Goal: Find specific fact: Find specific fact

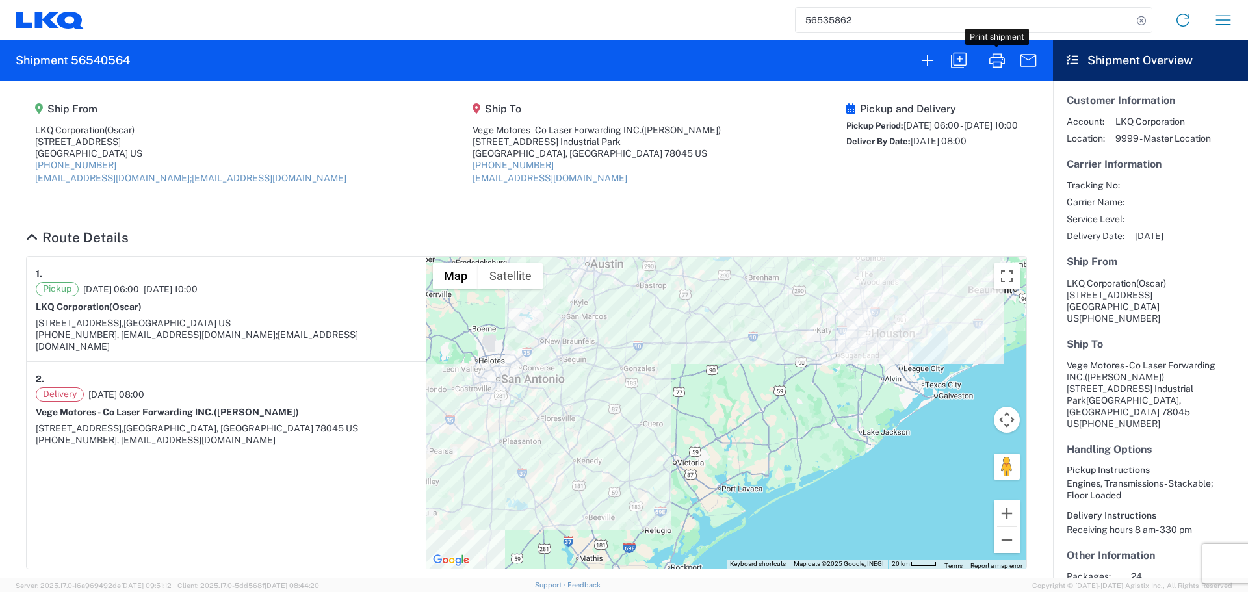
click at [825, 29] on input "56535862" at bounding box center [964, 20] width 337 height 25
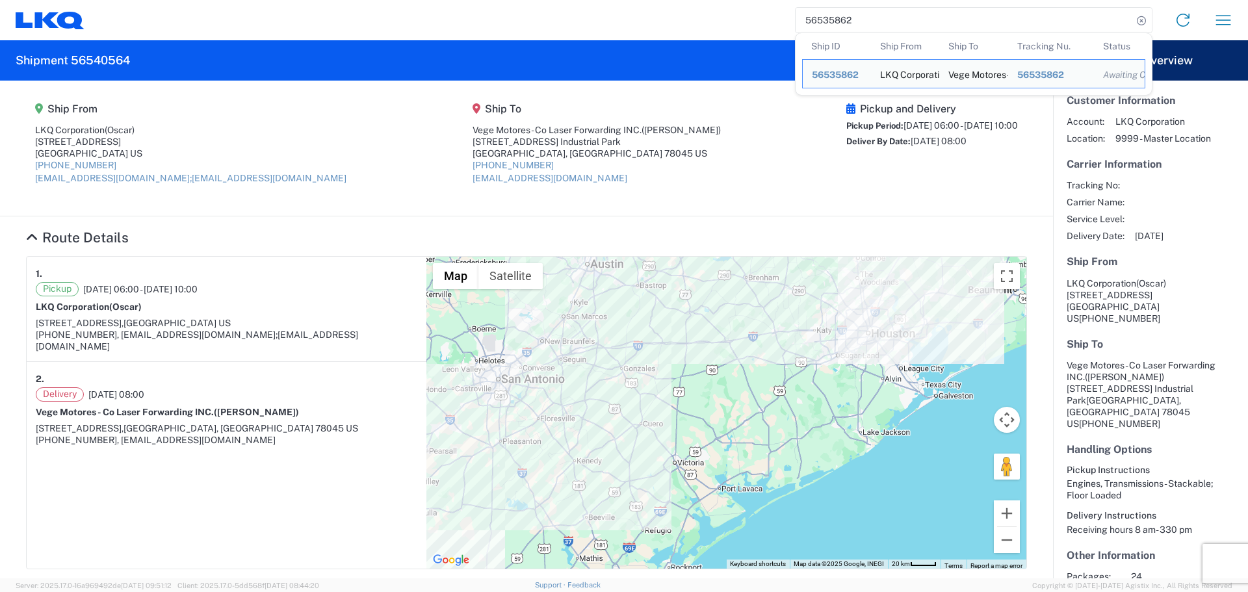
click at [825, 29] on input "56535862" at bounding box center [964, 20] width 337 height 25
click at [840, 22] on input "56535862" at bounding box center [964, 20] width 337 height 25
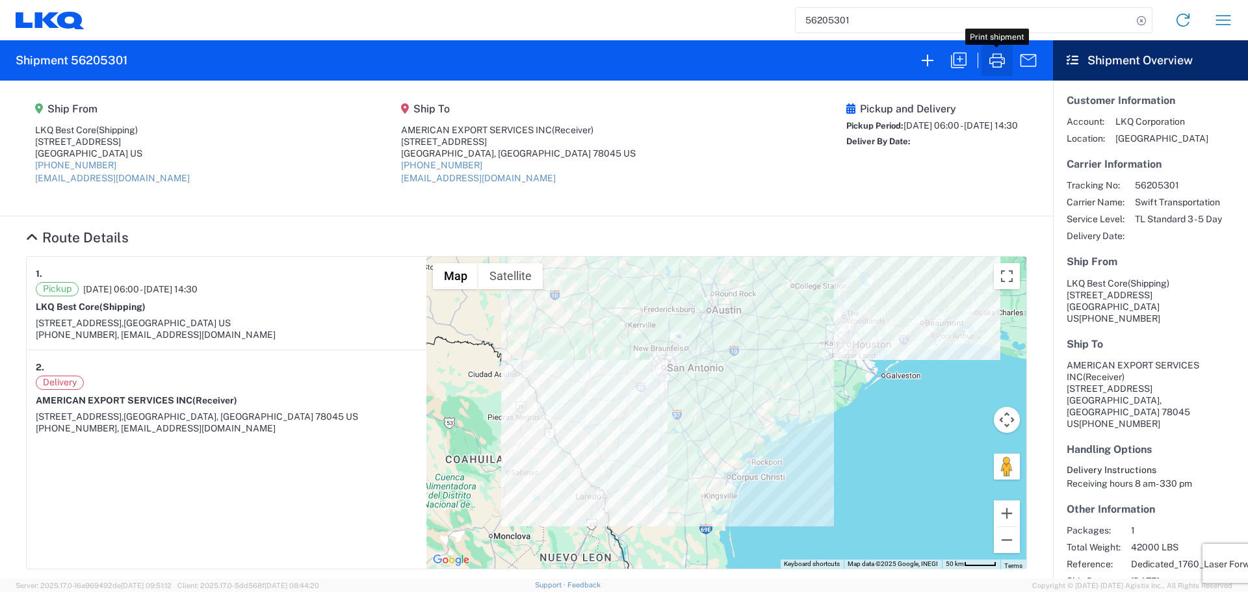
click at [1000, 60] on icon "button" at bounding box center [997, 60] width 21 height 21
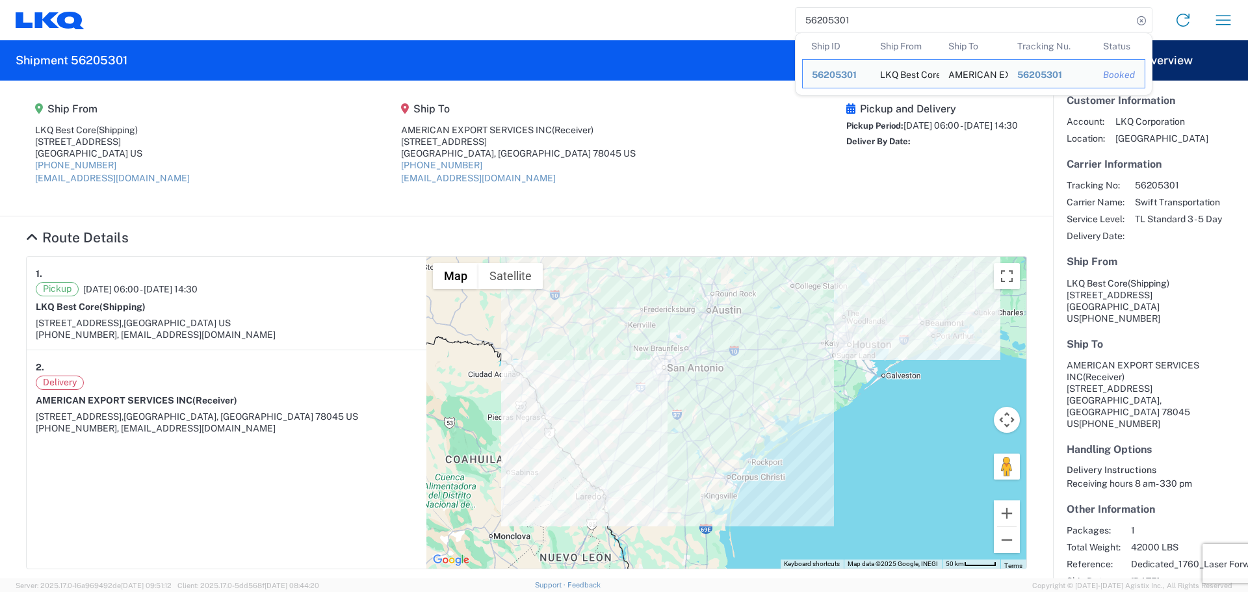
click at [832, 19] on input "56205301" at bounding box center [964, 20] width 337 height 25
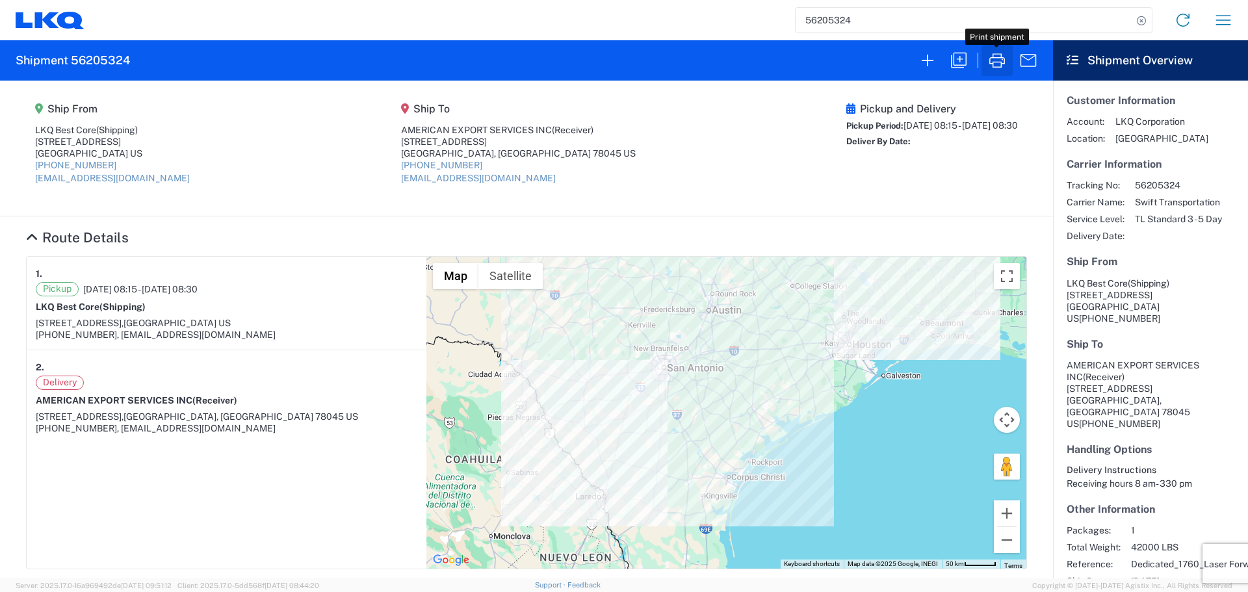
click at [991, 58] on icon "button" at bounding box center [997, 60] width 21 height 21
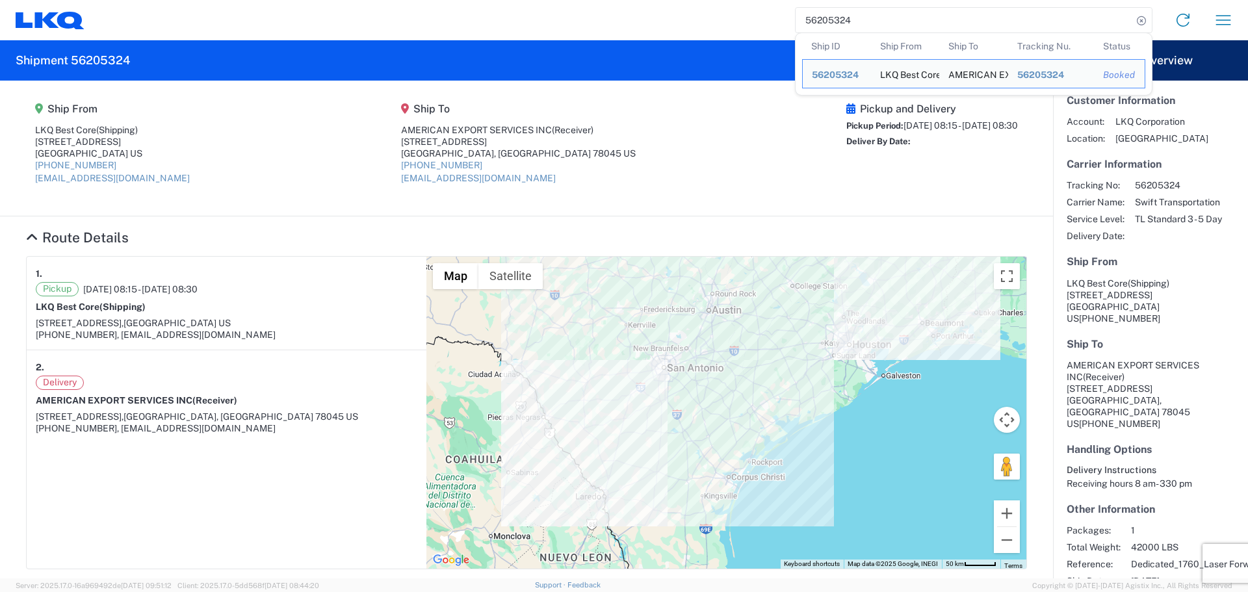
click at [833, 29] on input "56205324" at bounding box center [964, 20] width 337 height 25
click at [818, 16] on input "56205324" at bounding box center [964, 20] width 337 height 25
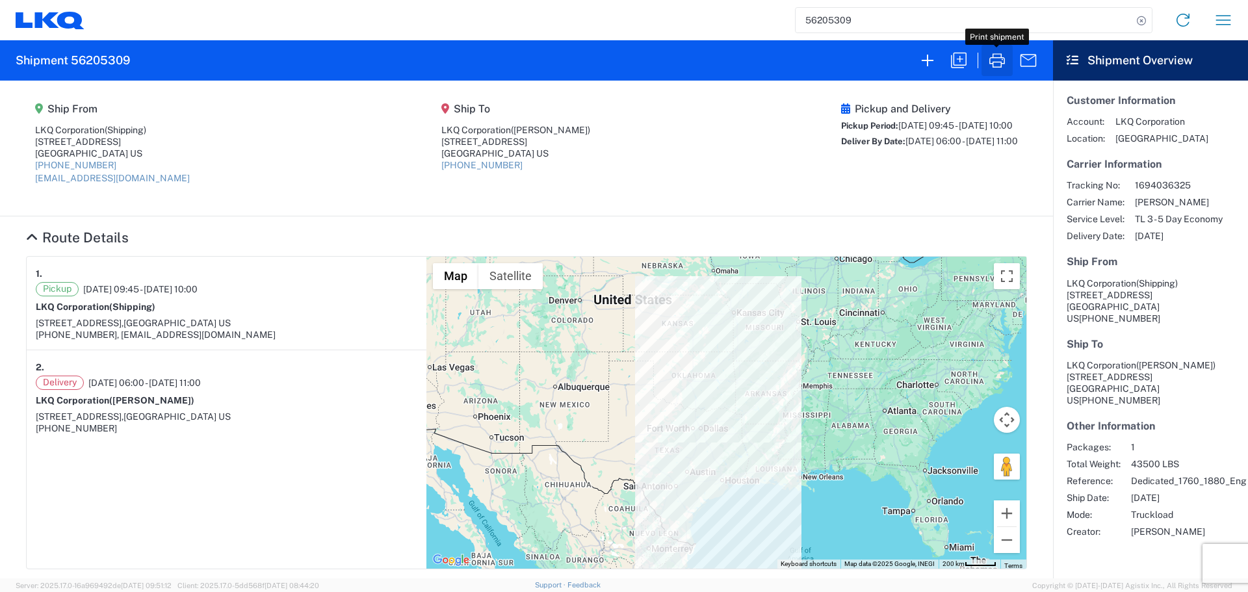
click at [995, 55] on icon "button" at bounding box center [997, 60] width 21 height 21
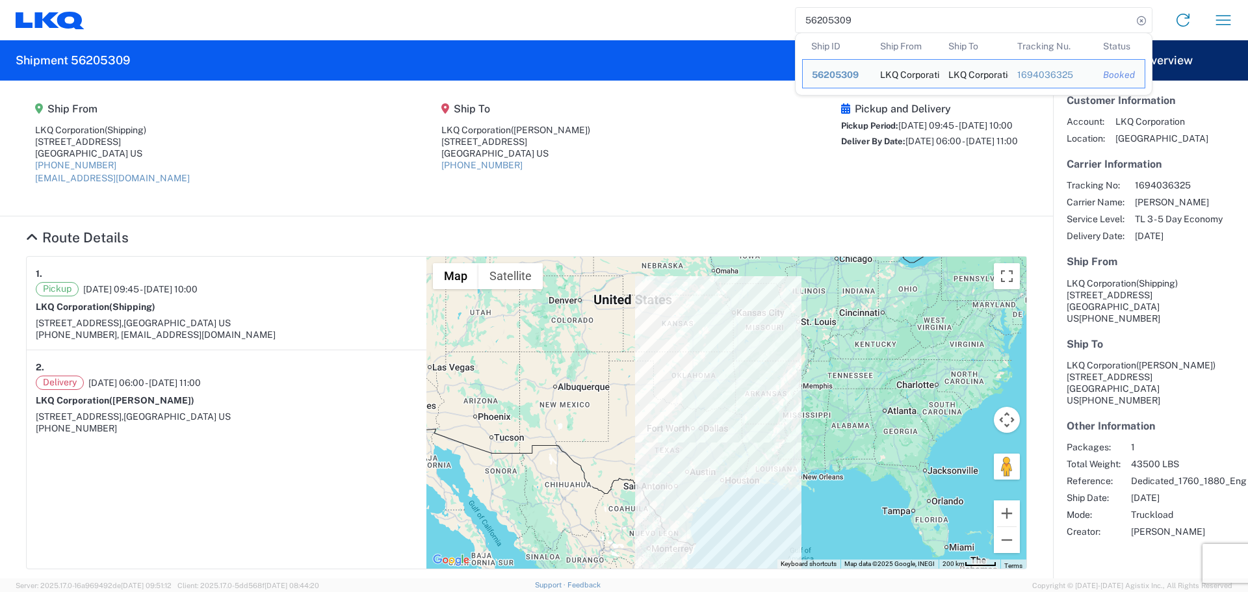
click at [827, 20] on input "56205309" at bounding box center [964, 20] width 337 height 25
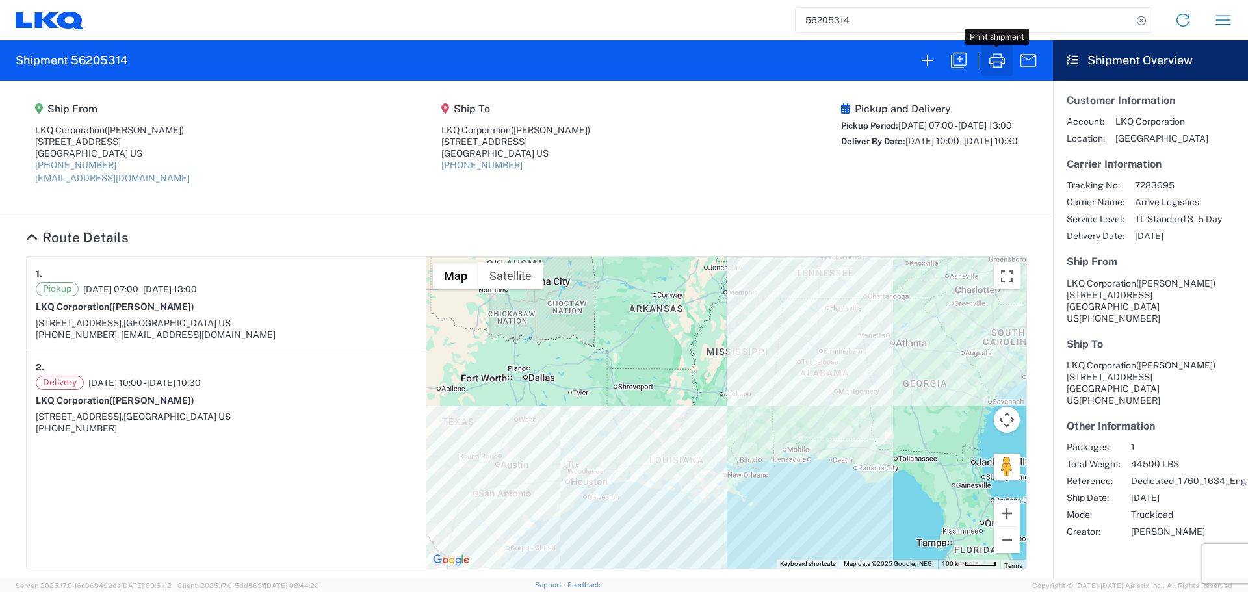
click at [1004, 59] on icon "button" at bounding box center [997, 60] width 21 height 21
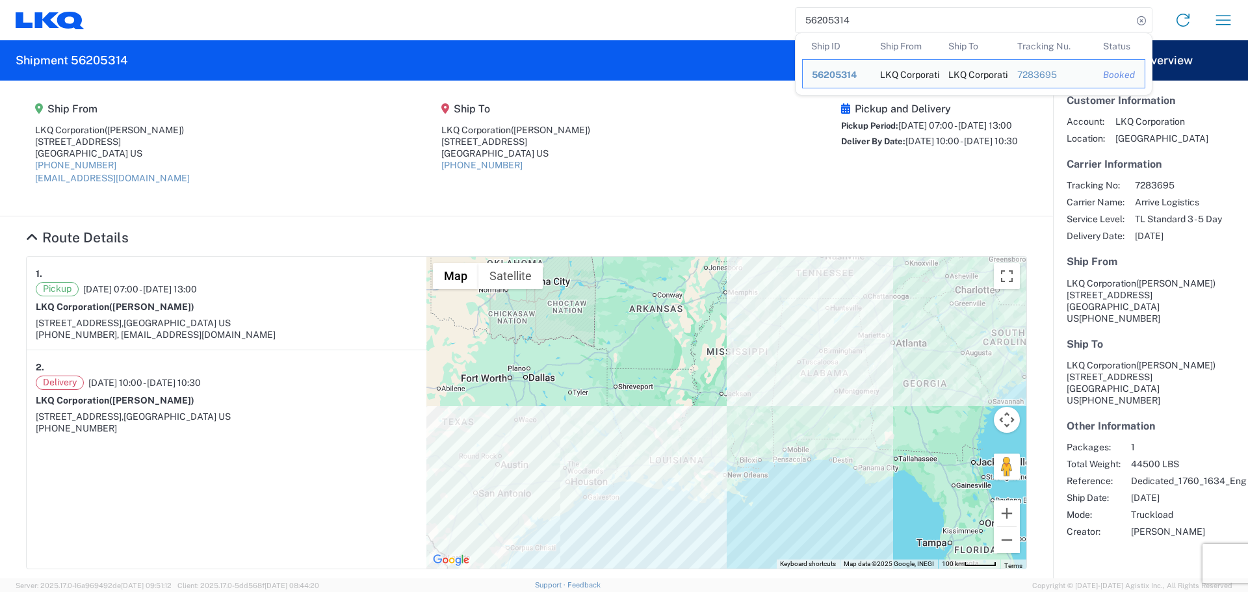
click at [808, 19] on input "56205314" at bounding box center [964, 20] width 337 height 25
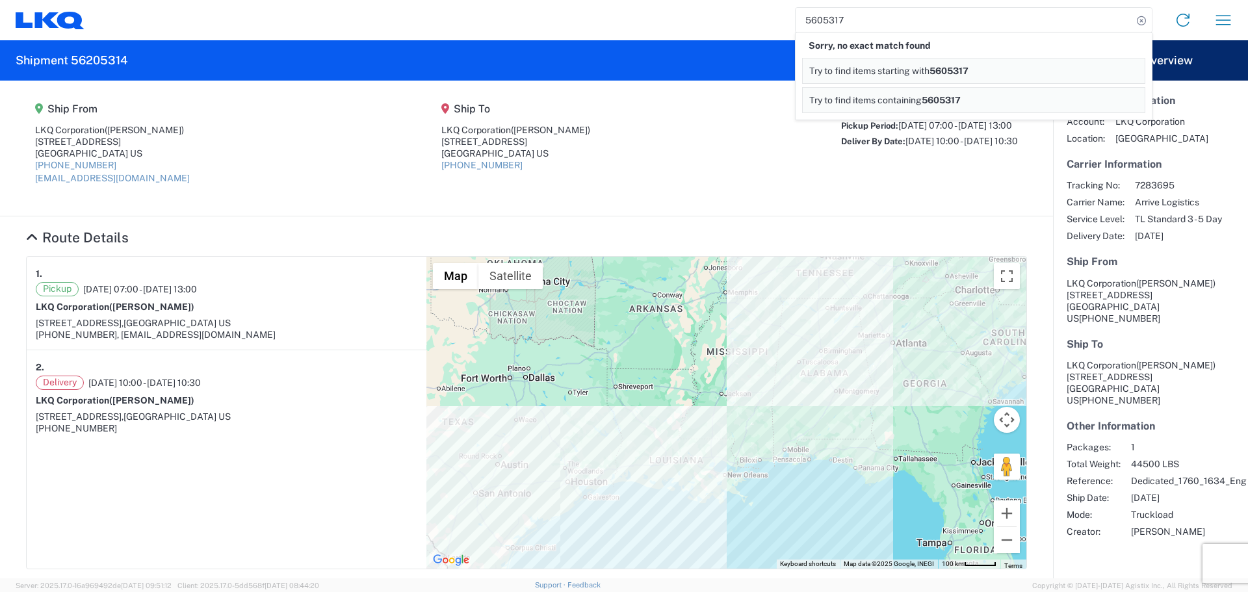
click at [822, 25] on input "5605317" at bounding box center [964, 20] width 337 height 25
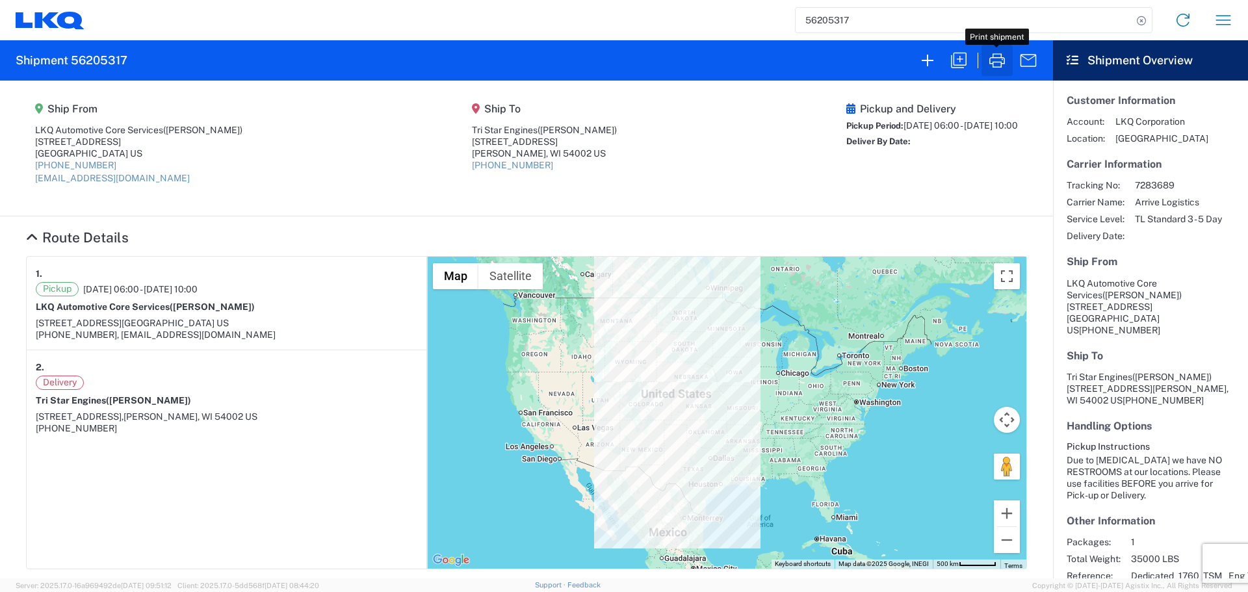
click at [1000, 67] on icon "button" at bounding box center [997, 60] width 16 height 14
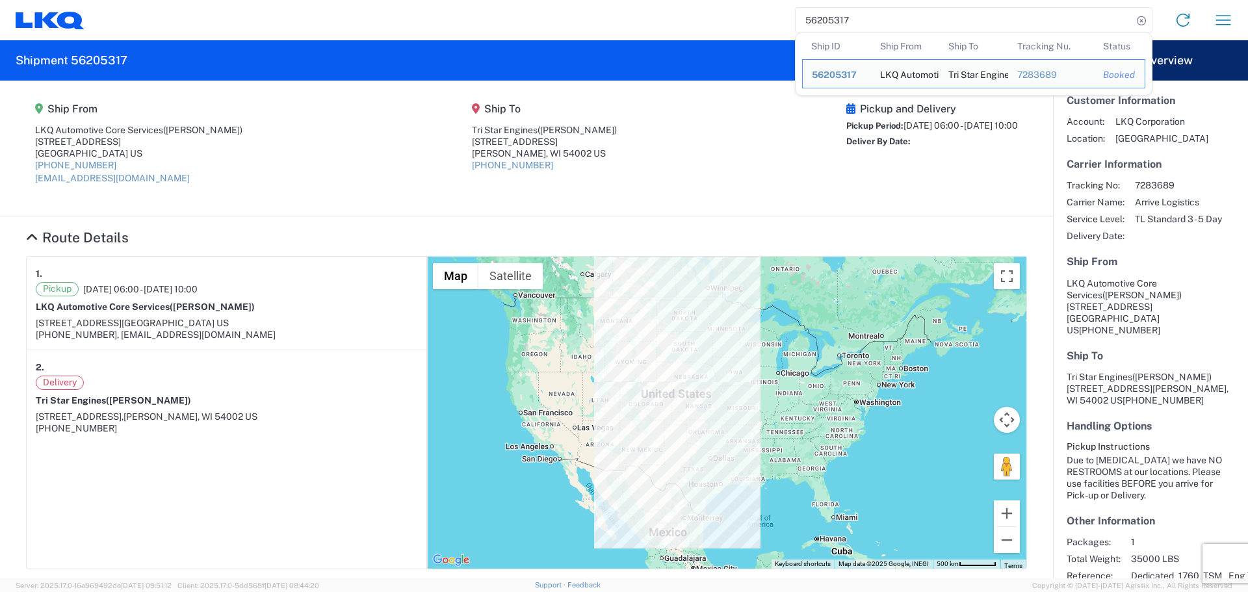
click at [819, 13] on input "56205317" at bounding box center [964, 20] width 337 height 25
paste input "522423"
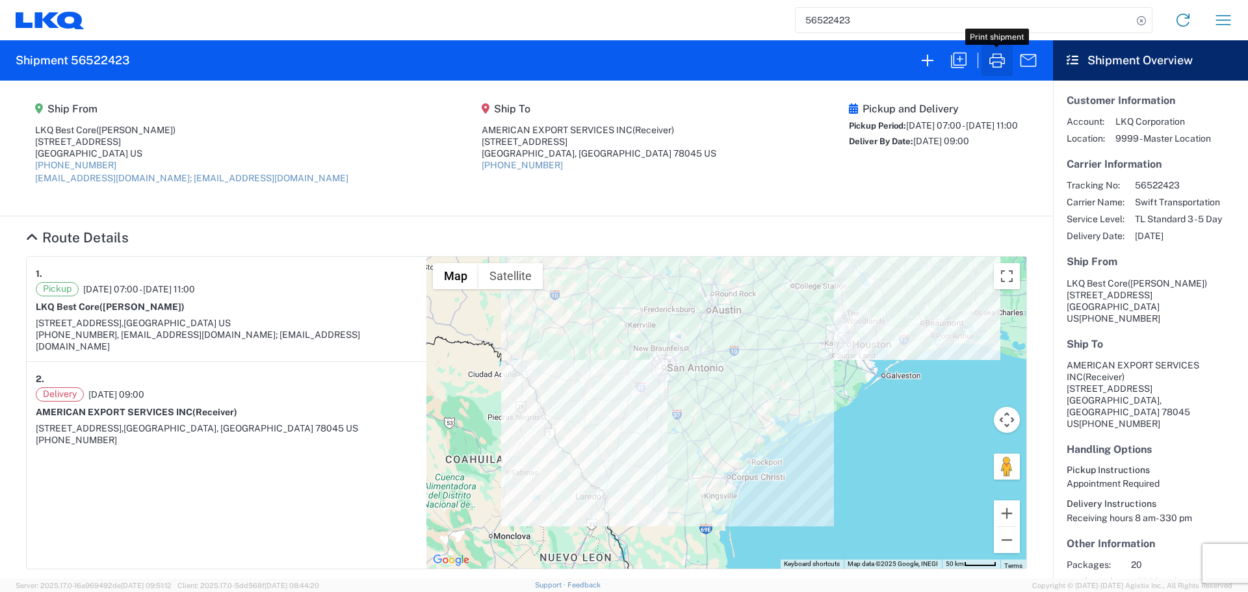
click at [994, 59] on icon "button" at bounding box center [997, 60] width 21 height 21
click at [822, 14] on input "56522423" at bounding box center [964, 20] width 337 height 25
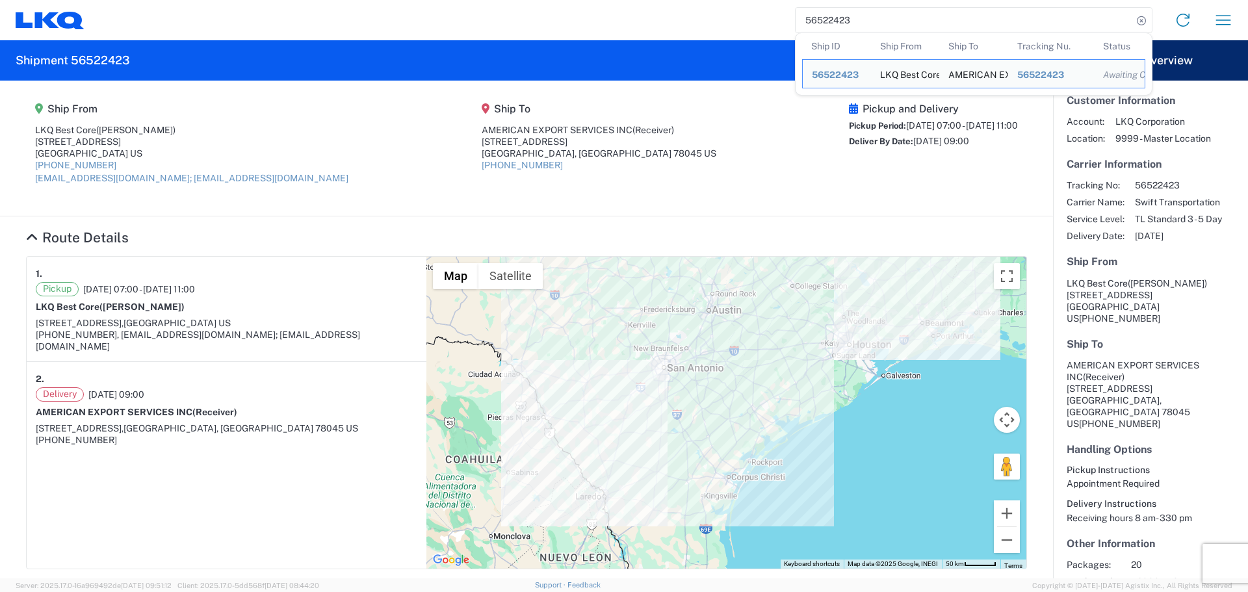
click at [822, 14] on input "56522423" at bounding box center [964, 20] width 337 height 25
paste input "5391"
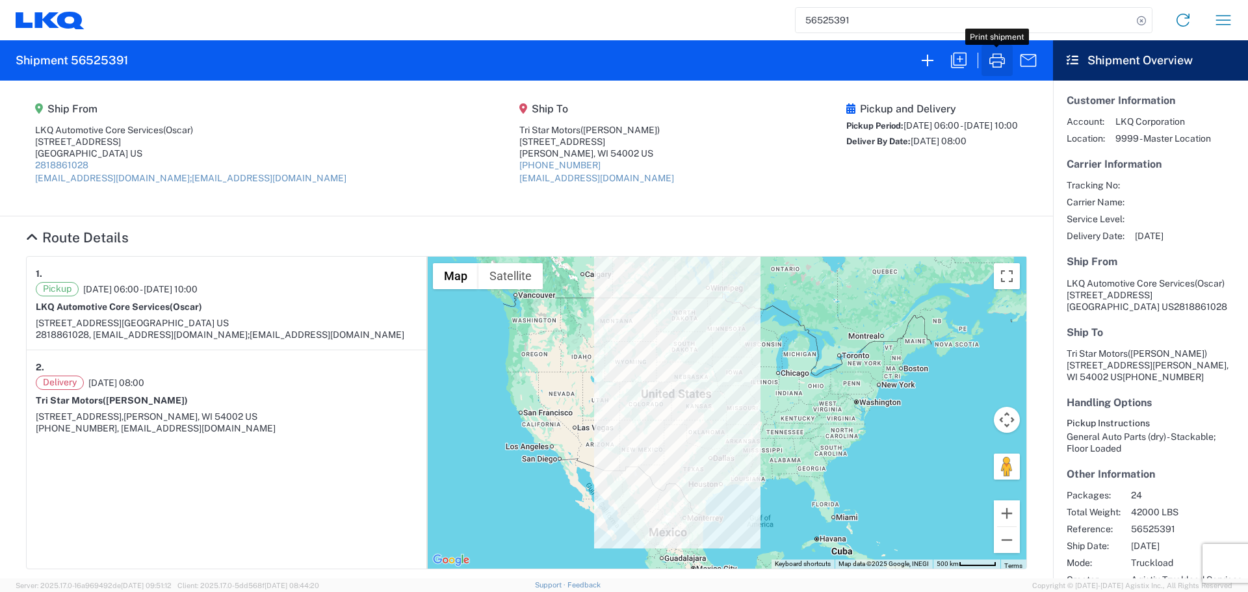
click at [1004, 60] on icon "button" at bounding box center [997, 60] width 16 height 14
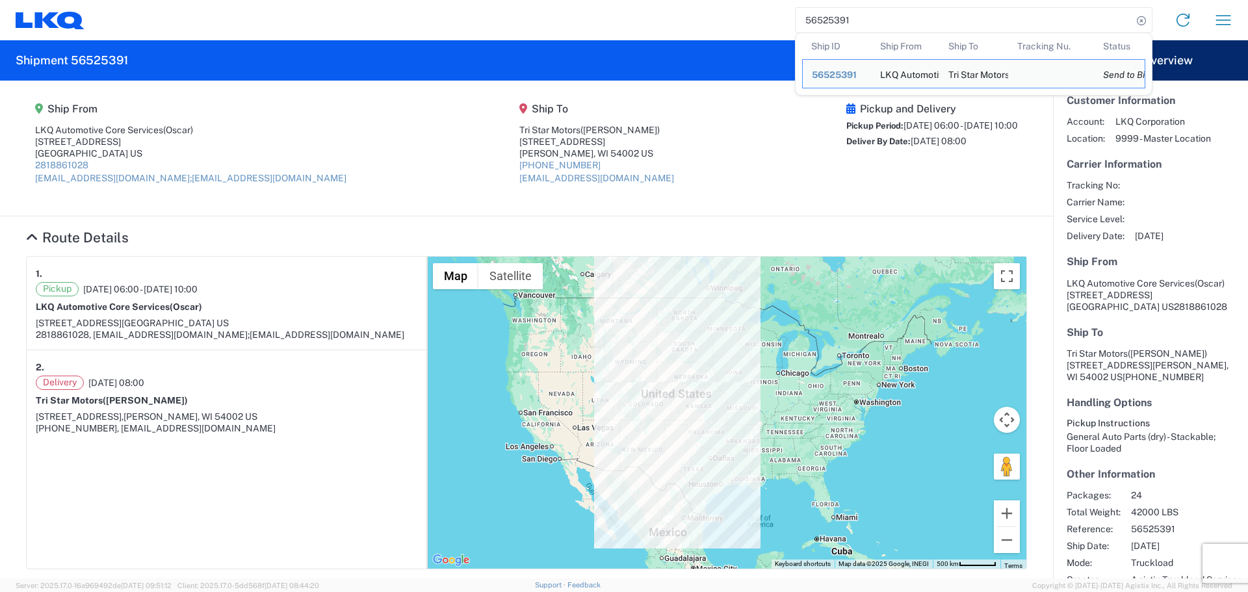
click at [815, 16] on input "56525391" at bounding box center [964, 20] width 337 height 25
paste input "6037"
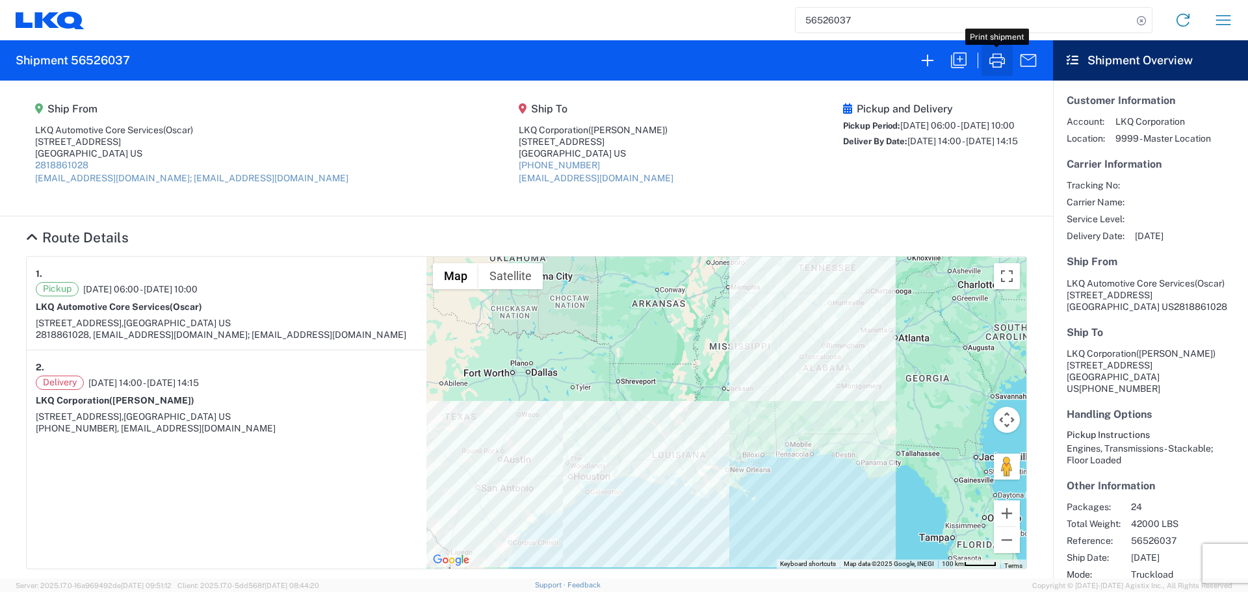
click at [994, 60] on icon "button" at bounding box center [997, 60] width 21 height 21
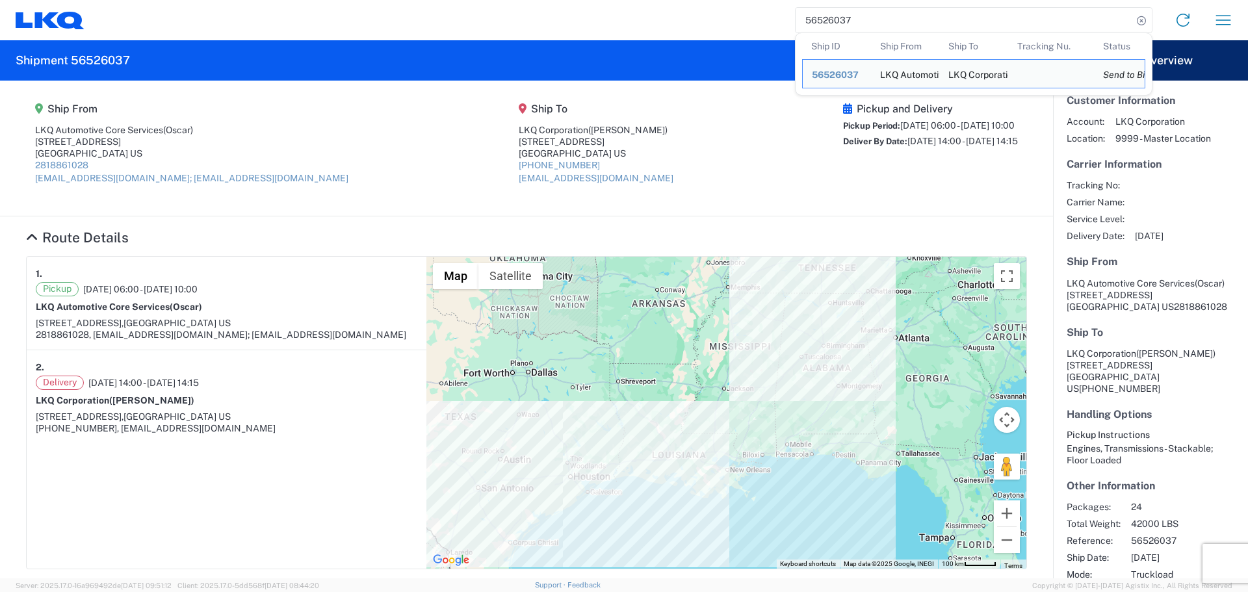
click at [822, 14] on input "56526037" at bounding box center [964, 20] width 337 height 25
paste input "35862"
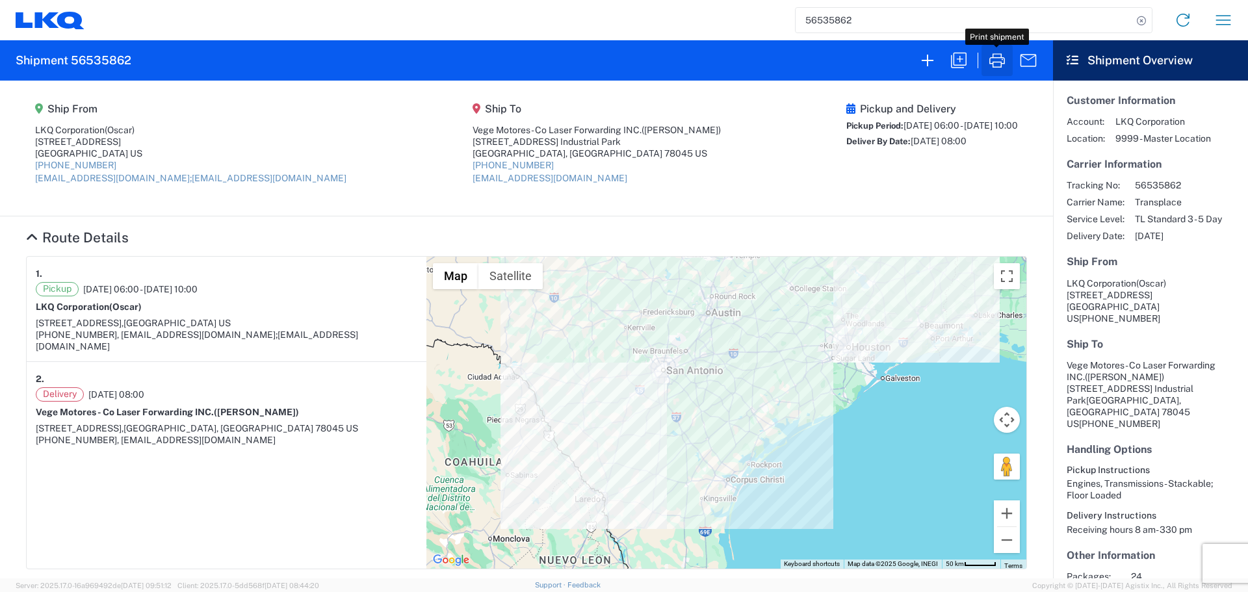
click at [1005, 65] on icon "button" at bounding box center [997, 60] width 21 height 21
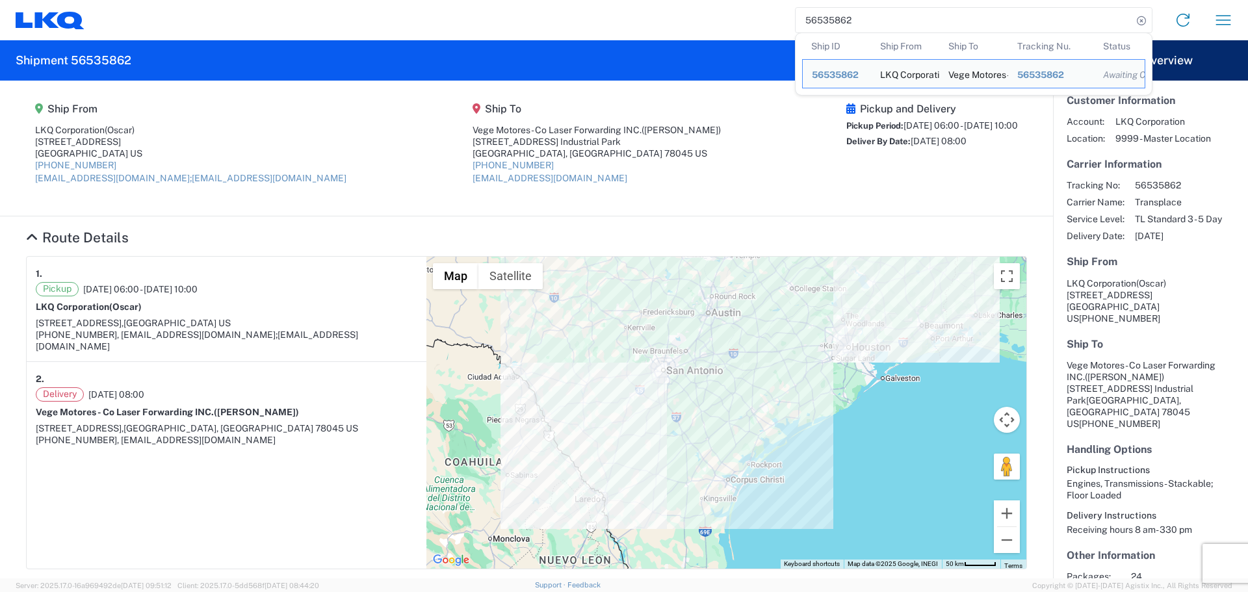
click at [845, 13] on input "56535862" at bounding box center [964, 20] width 337 height 25
paste input "40399"
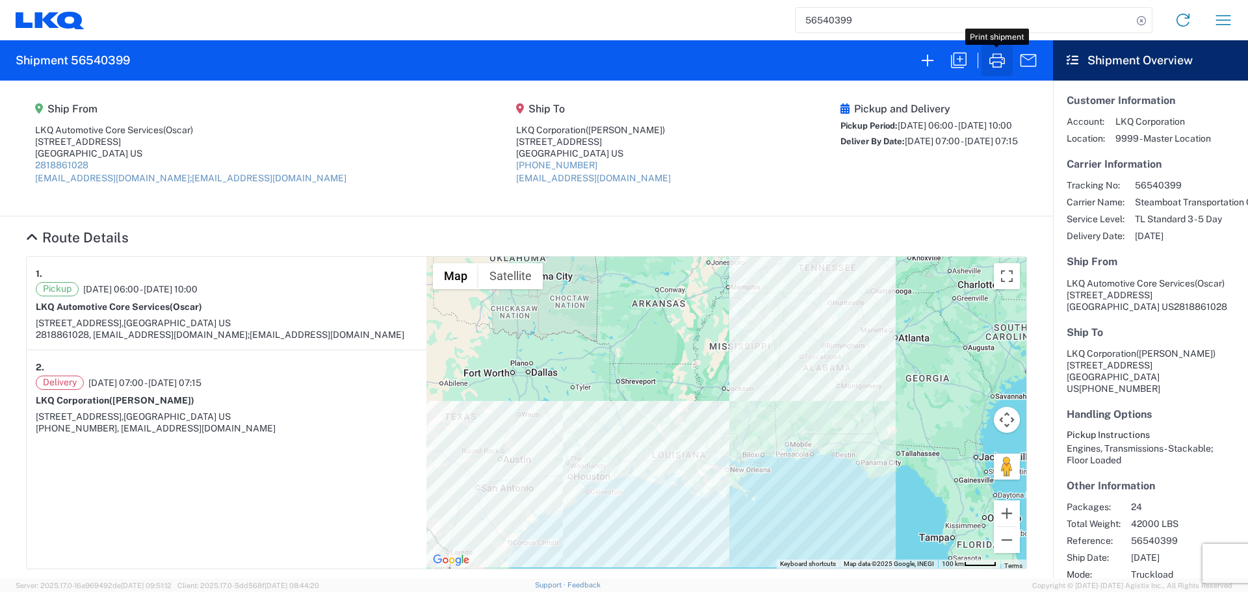
click at [1002, 70] on icon "button" at bounding box center [997, 60] width 21 height 21
drag, startPoint x: 845, startPoint y: 14, endPoint x: 841, endPoint y: 25, distance: 12.3
click at [841, 23] on input "56540399" at bounding box center [964, 20] width 337 height 25
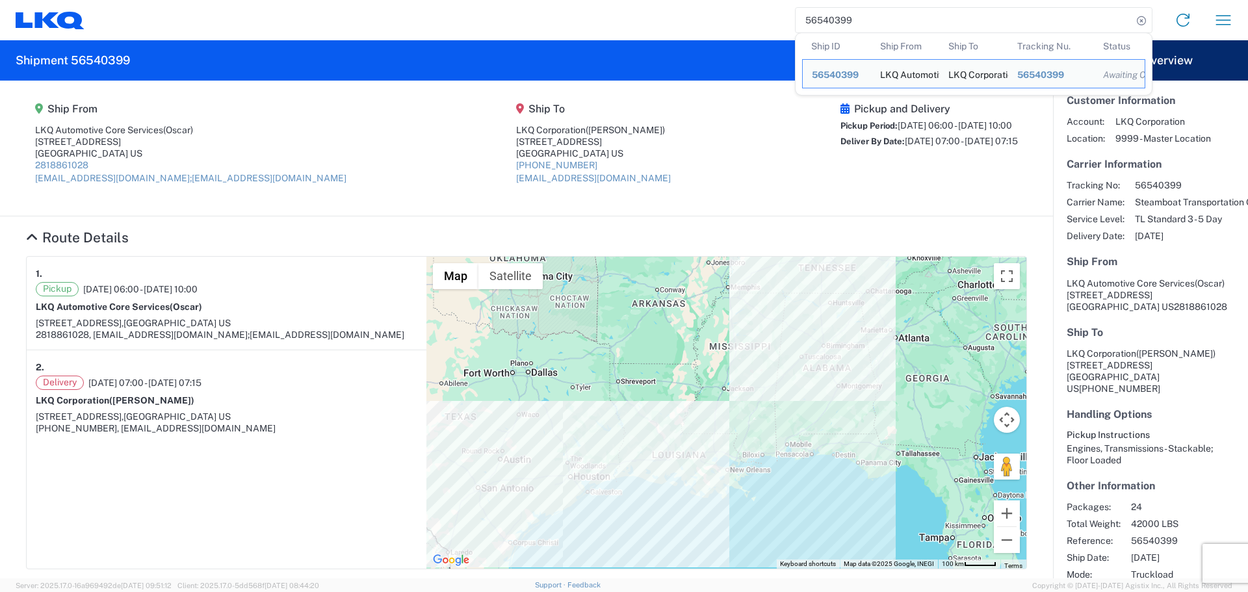
click at [841, 25] on input "56540399" at bounding box center [964, 20] width 337 height 25
click at [852, 26] on input "56540399" at bounding box center [964, 20] width 337 height 25
paste input "417"
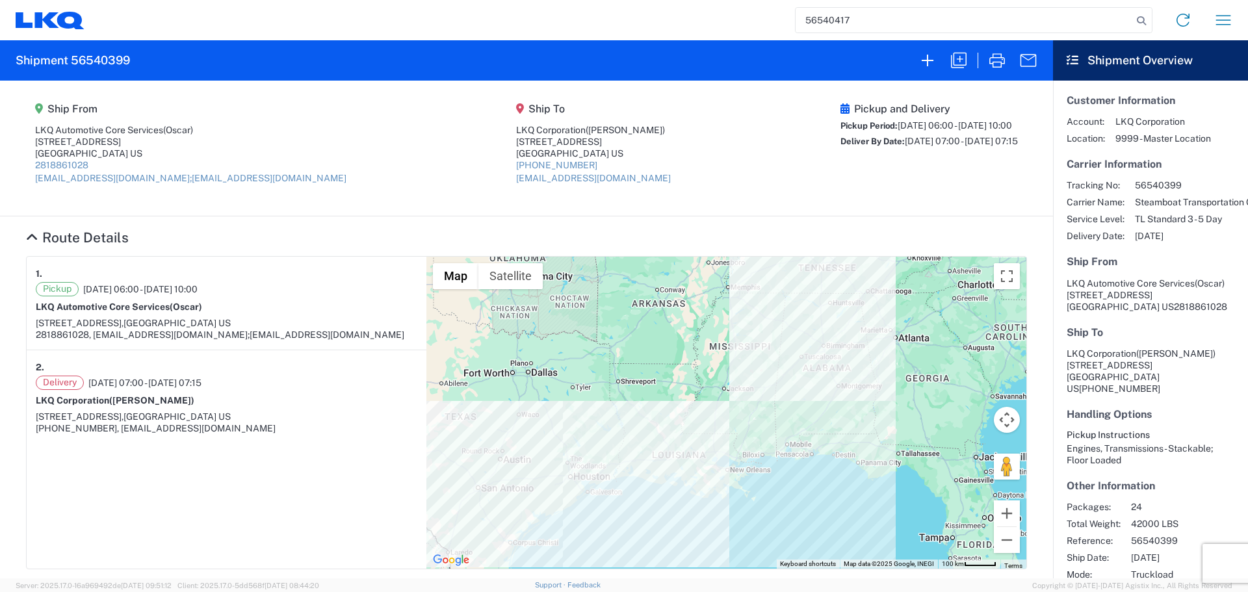
type input "56540417"
click at [1005, 64] on icon "button" at bounding box center [997, 60] width 21 height 21
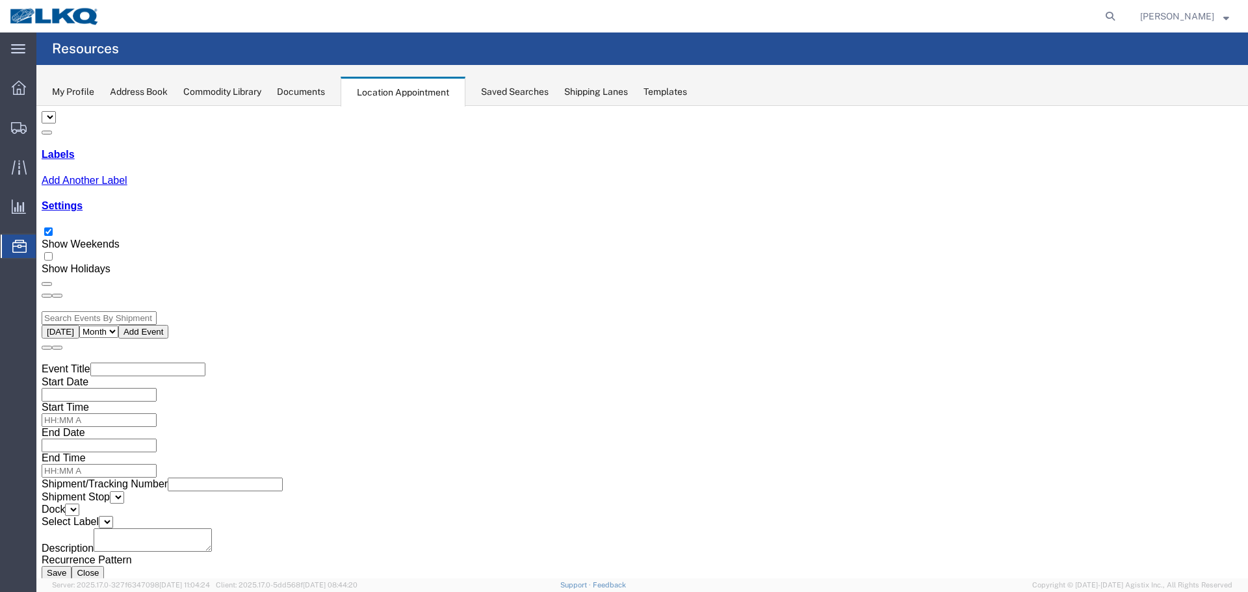
select select "27634"
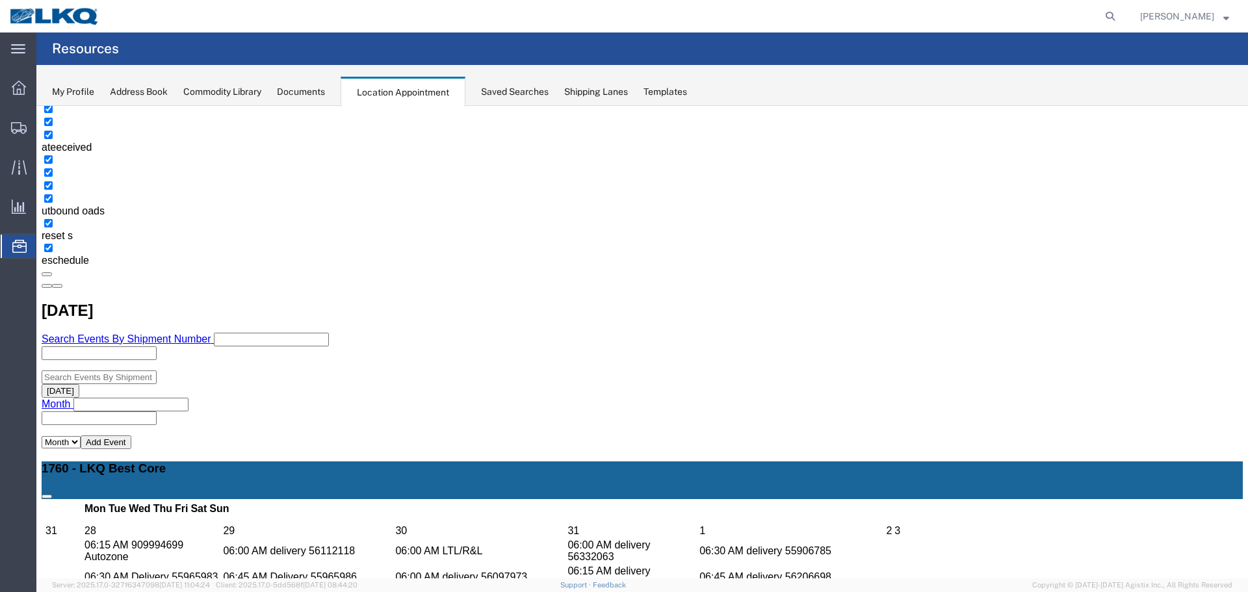
scroll to position [325, 0]
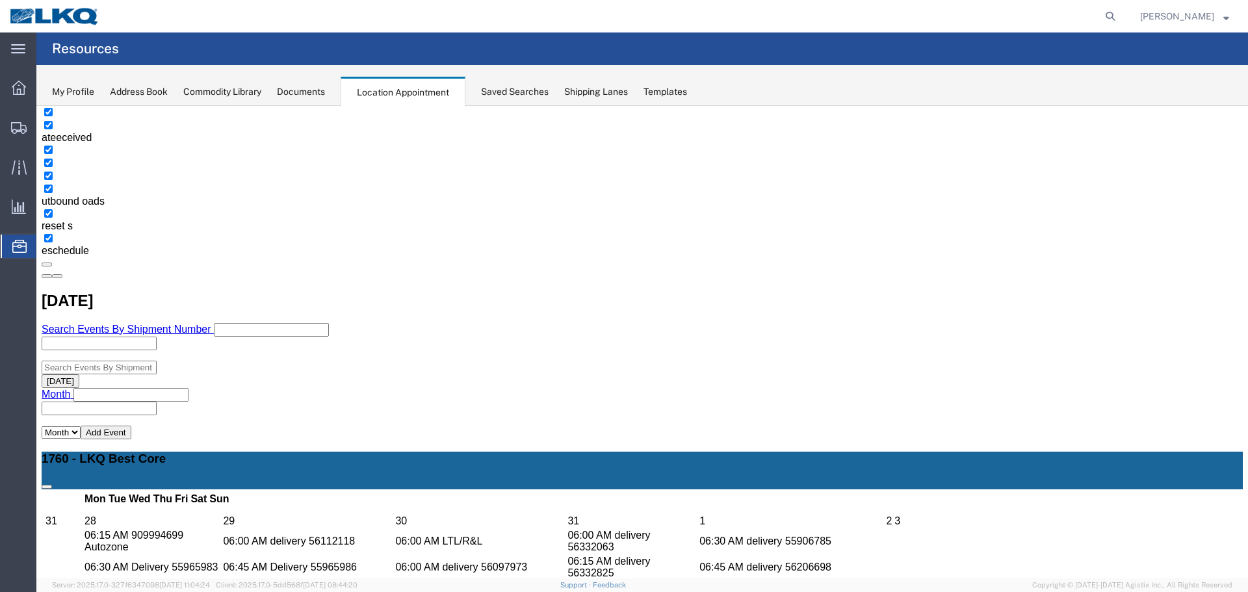
select select "1"
select select "180"
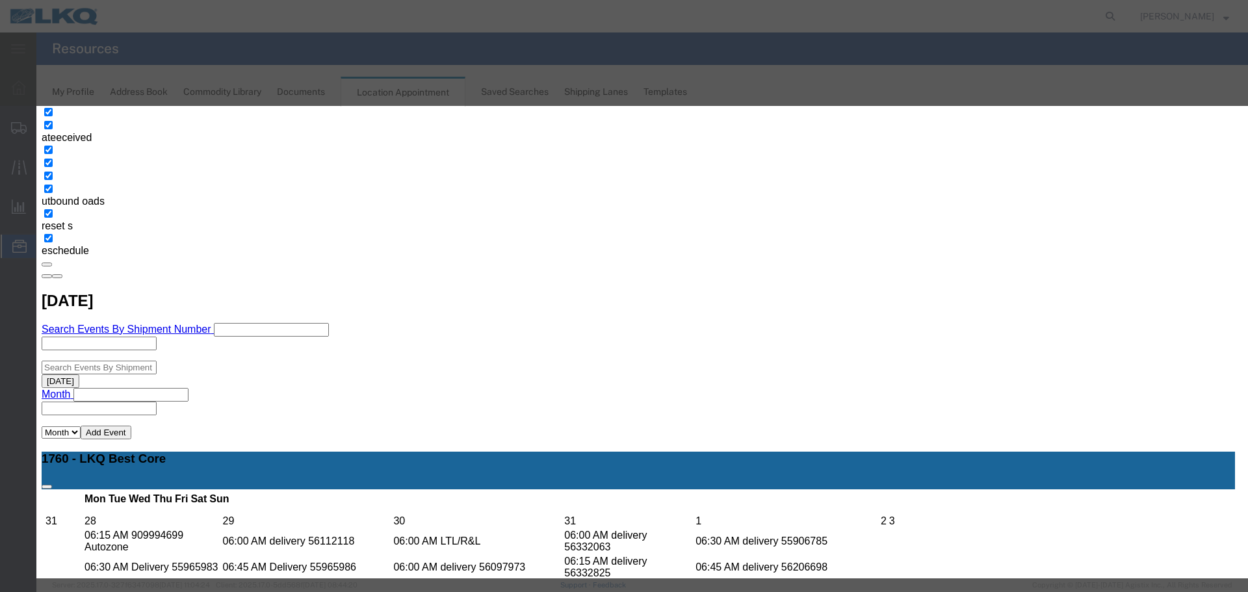
type input "d"
select select "40"
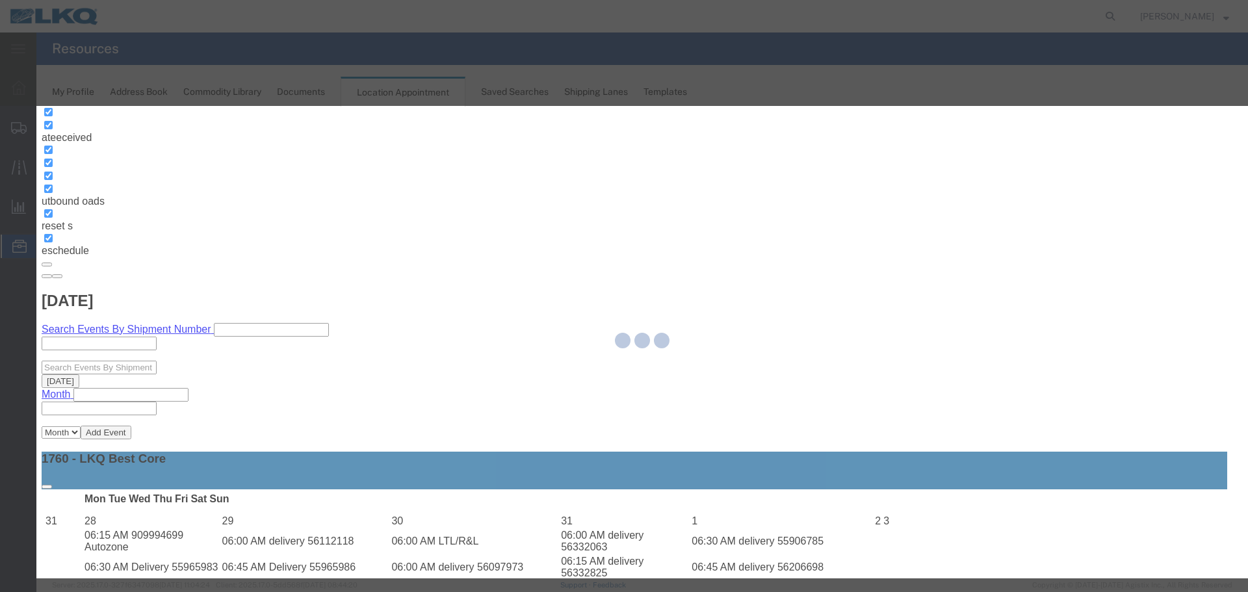
scroll to position [0, 0]
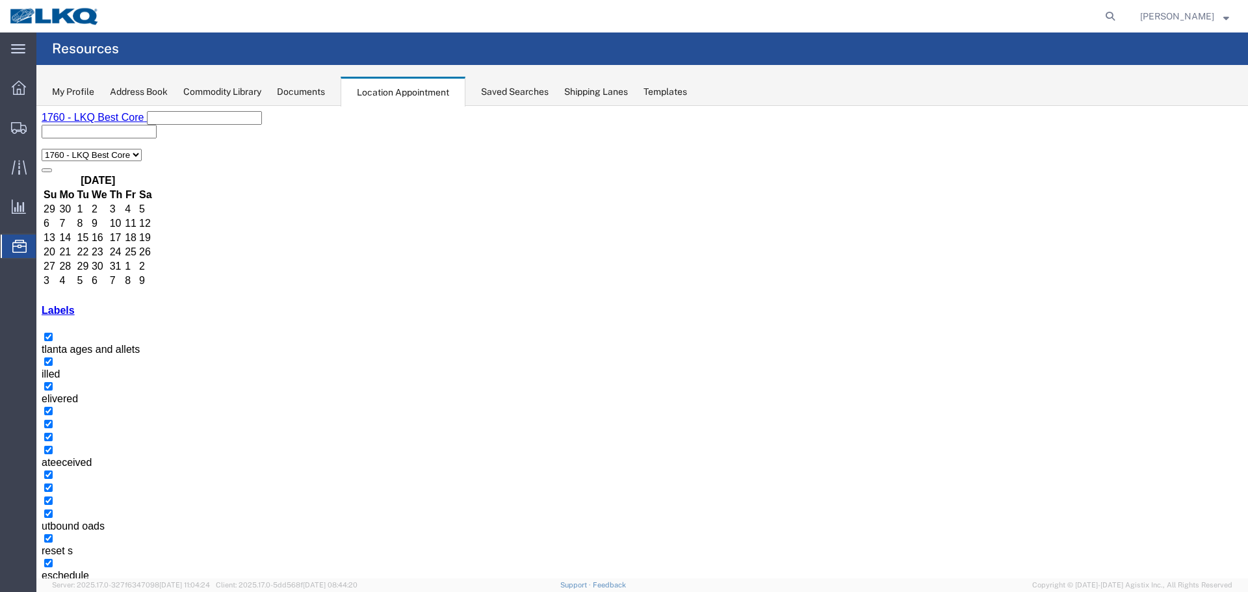
drag, startPoint x: 565, startPoint y: 429, endPoint x: 594, endPoint y: 402, distance: 40.0
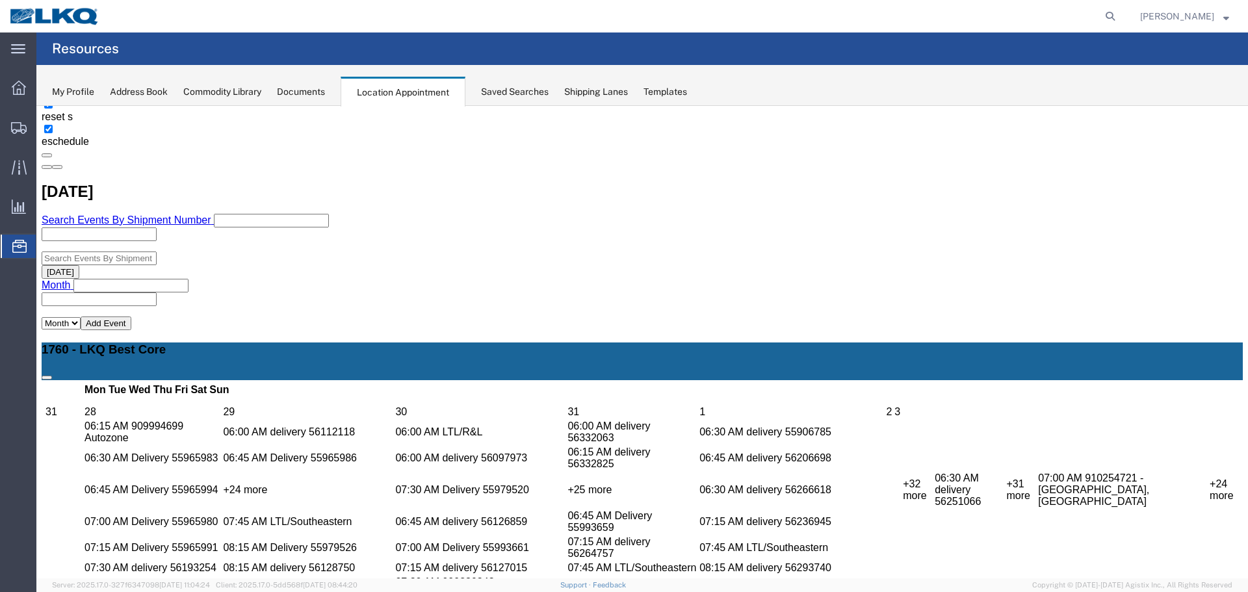
scroll to position [447, 0]
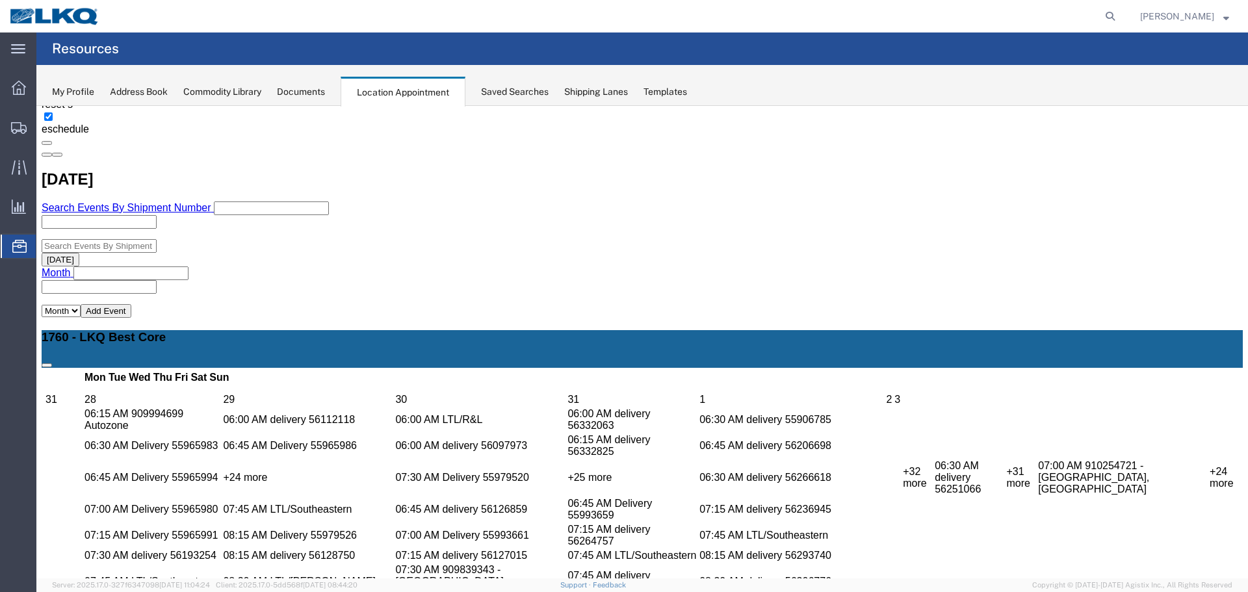
copy h3 "56522423"
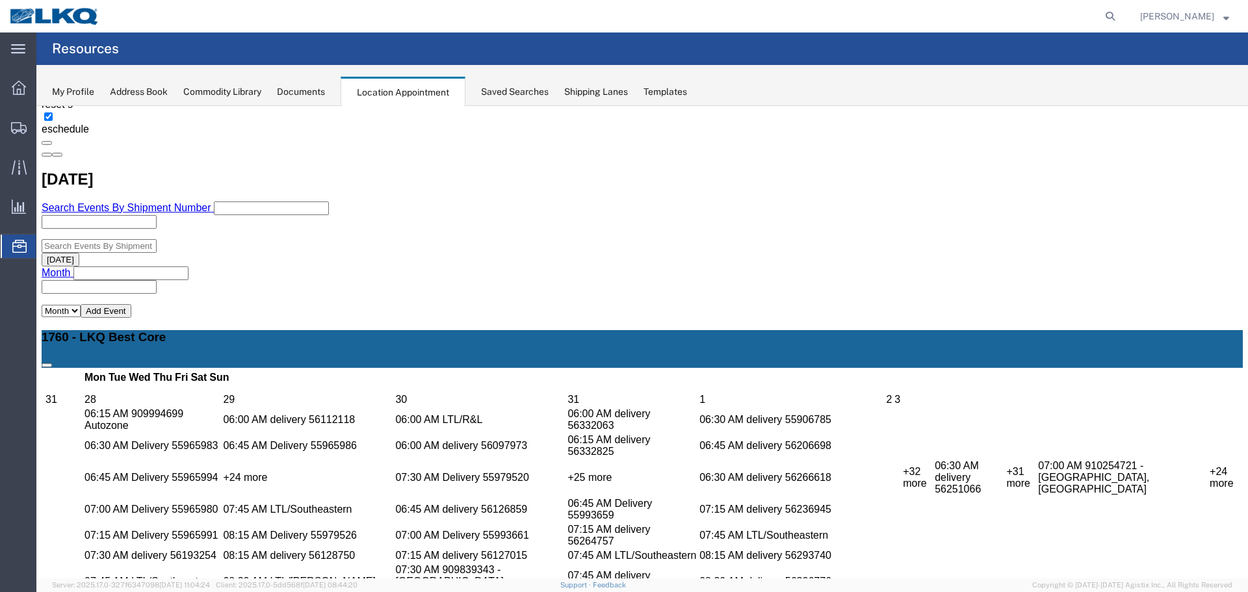
copy h3 "56525391"
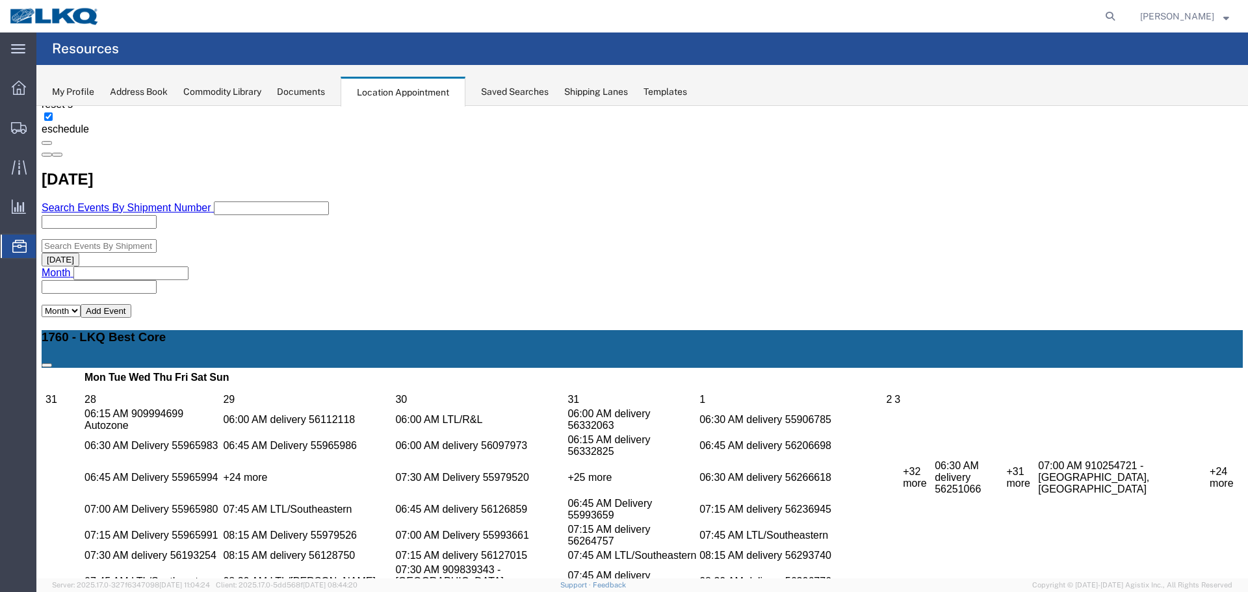
copy h3 "56526037"
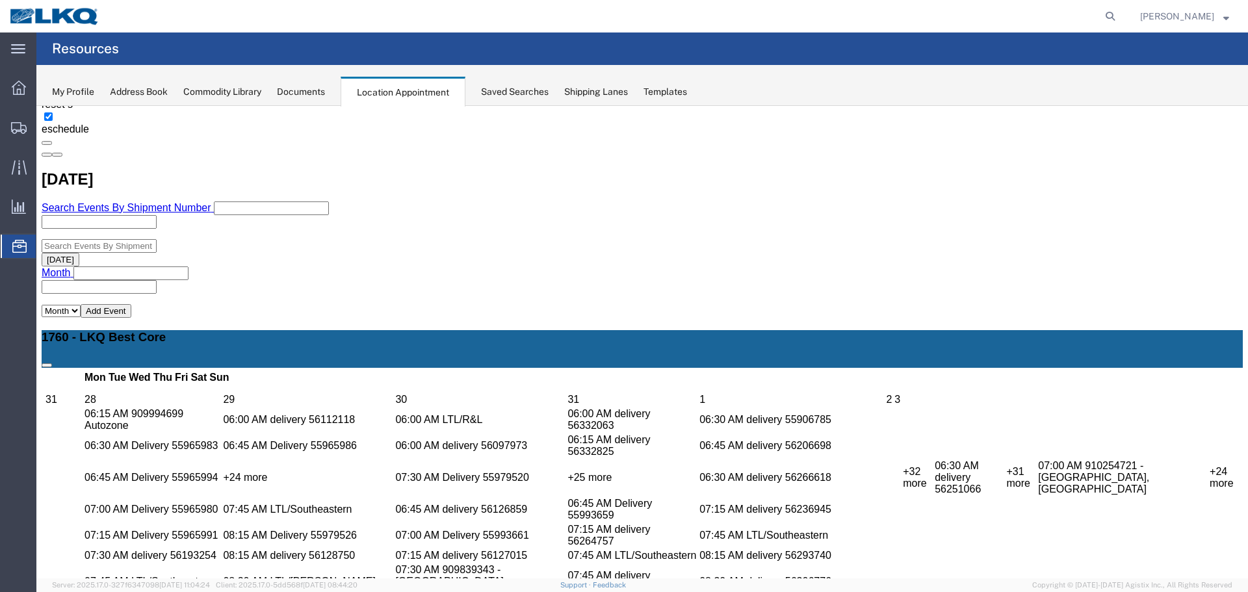
copy h3 "56535862"
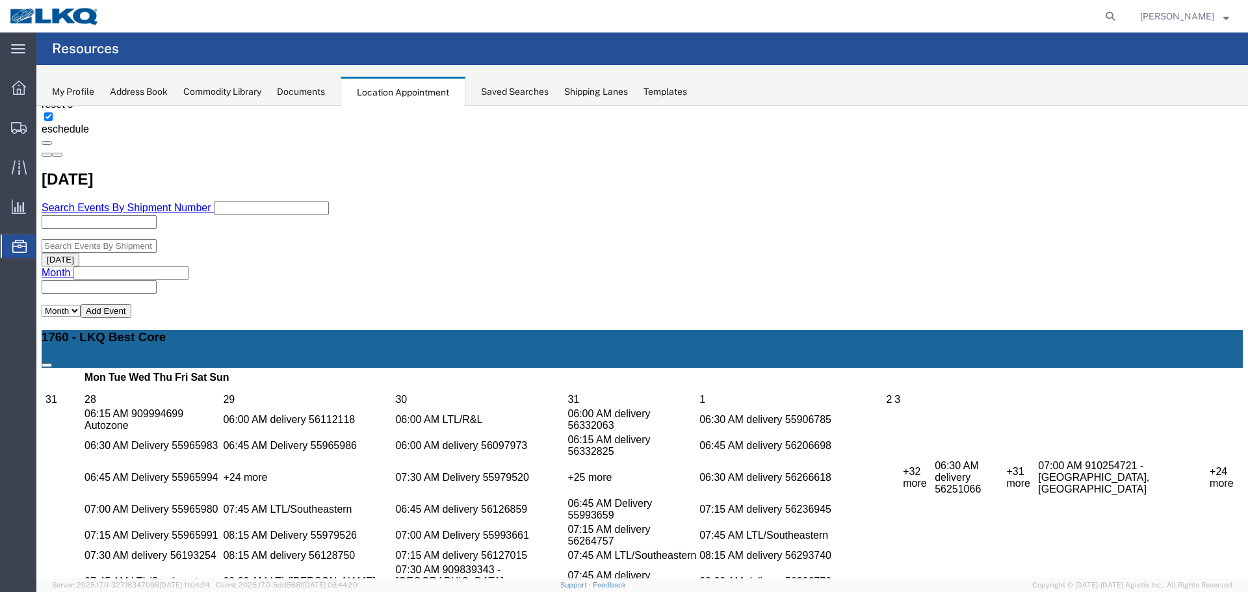
copy h3 "56540399"
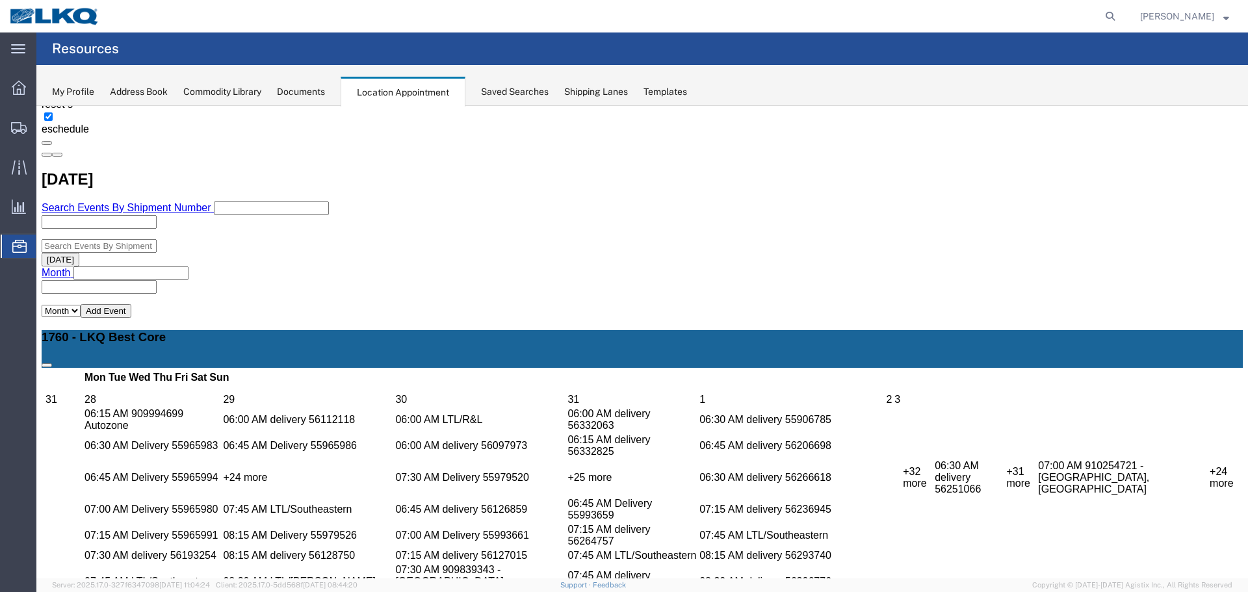
copy h3 "56540417"
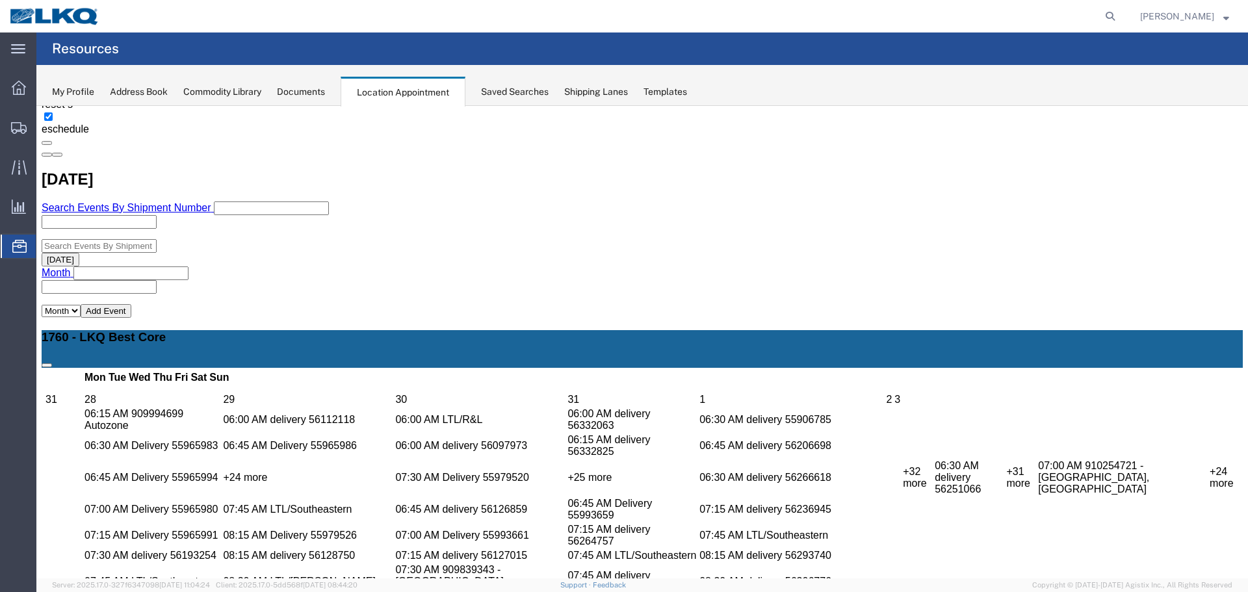
copy h3 "56540417"
